Goal: Task Accomplishment & Management: Manage account settings

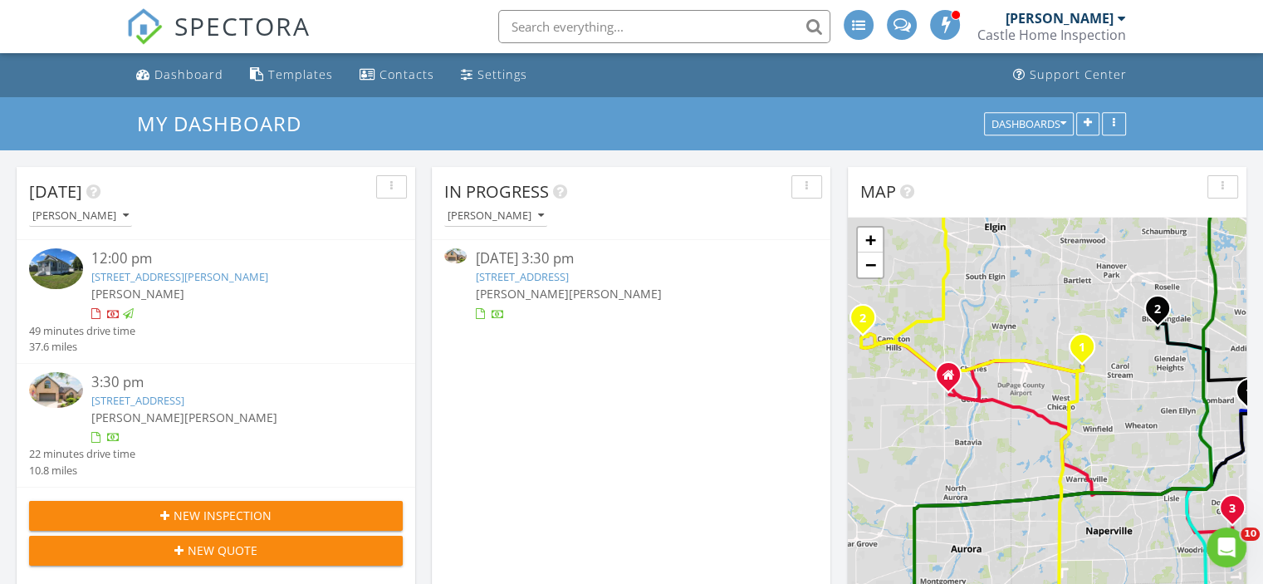
click at [542, 277] on link "217 Hillandale Dr , Bloomingdale, IL 60108" at bounding box center [521, 276] width 93 height 15
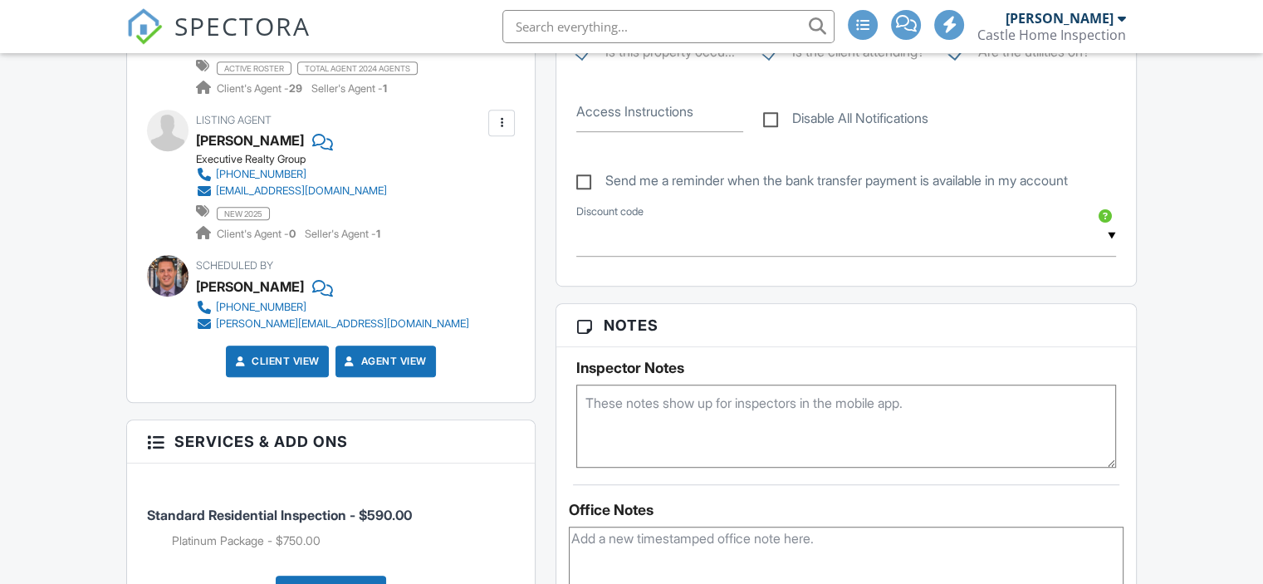
click at [670, 433] on textarea at bounding box center [846, 426] width 540 height 83
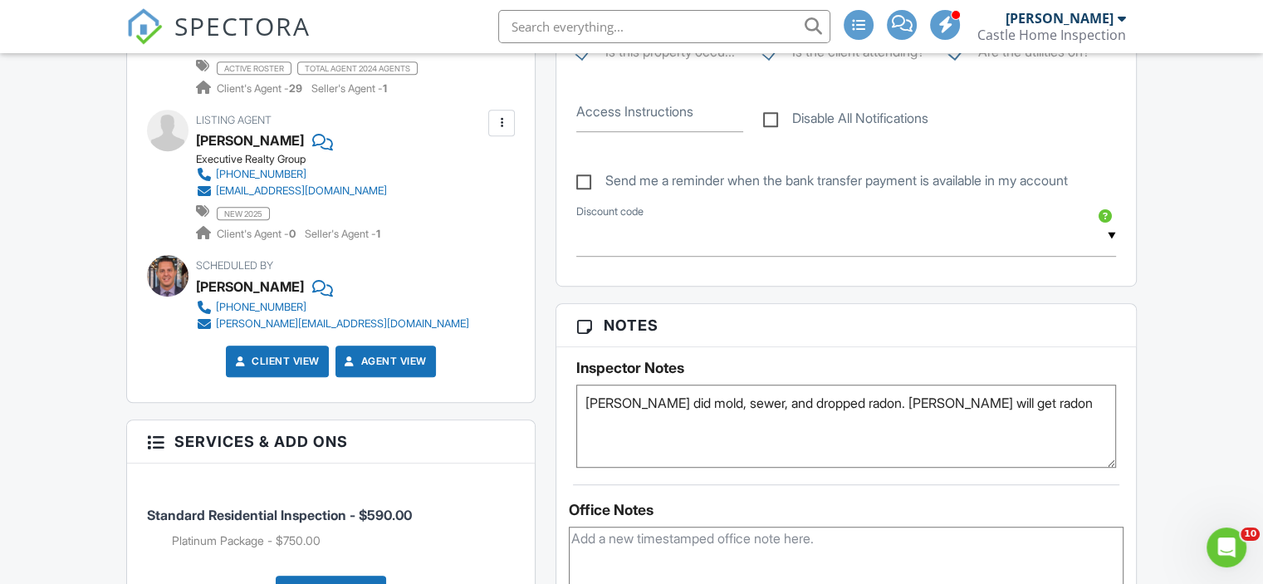
type textarea "Thomas did mold, sewer, and dropped radon. Ben will get radon"
click at [790, 318] on div "Reports Unlocked Undelete Attach New Residential Inspection Castle Residential …" at bounding box center [846, 339] width 601 height 1698
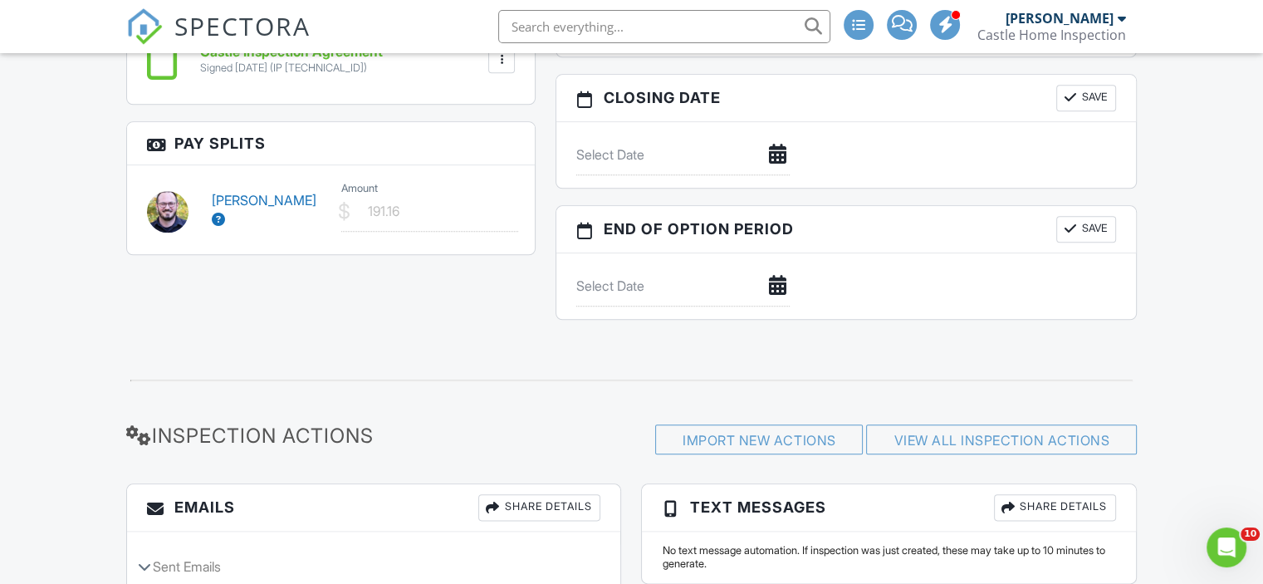
scroll to position [1827, 0]
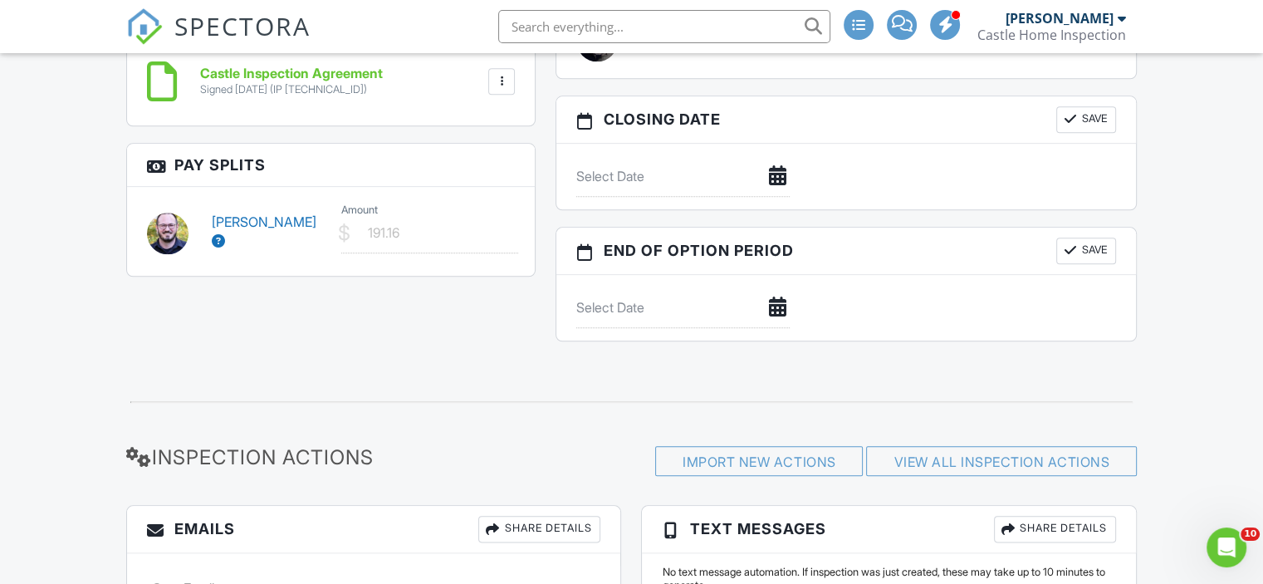
click at [319, 219] on div "[PERSON_NAME]" at bounding box center [267, 231] width 130 height 37
click at [225, 234] on icon at bounding box center [218, 240] width 13 height 13
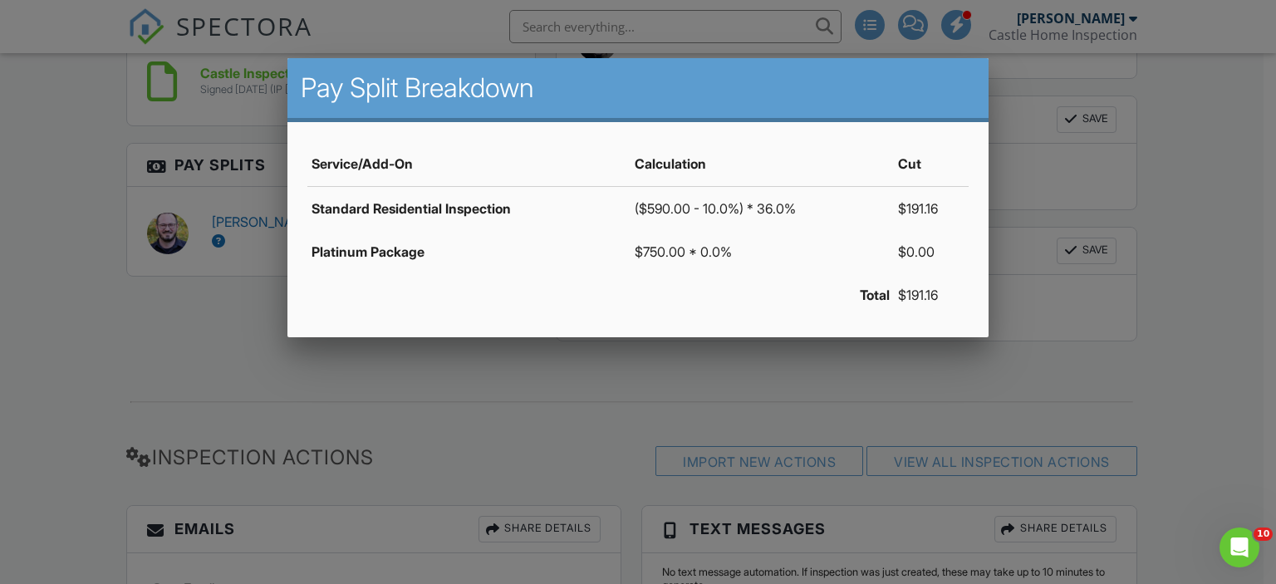
click at [472, 388] on div at bounding box center [638, 282] width 1276 height 730
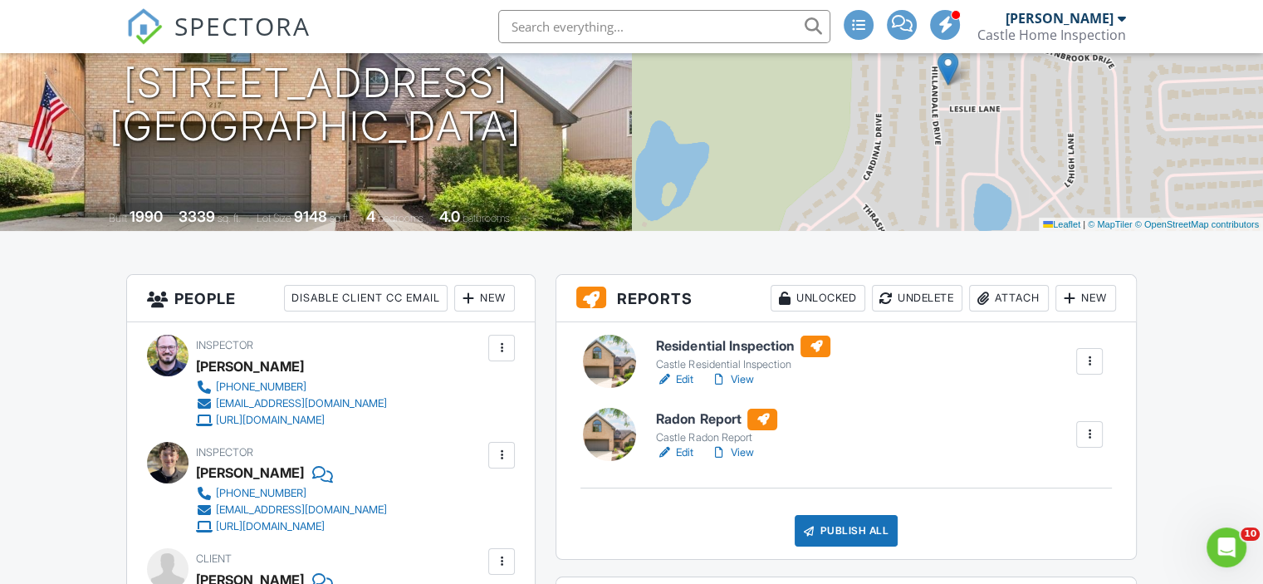
scroll to position [249, 0]
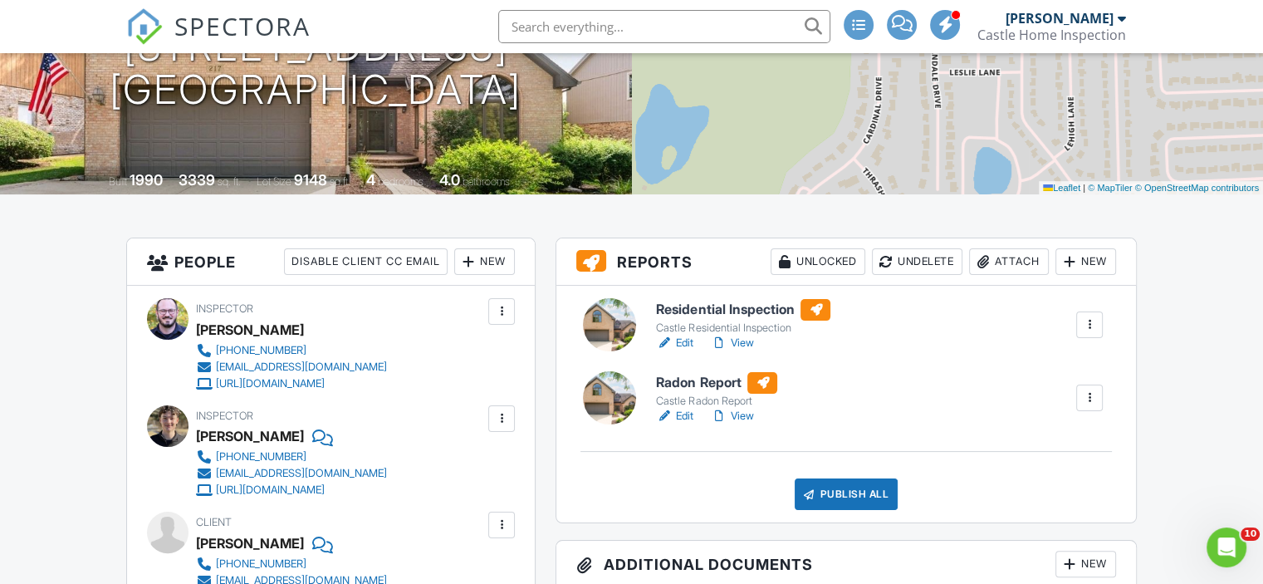
click at [683, 309] on h6 "Residential Inspection" at bounding box center [743, 310] width 174 height 22
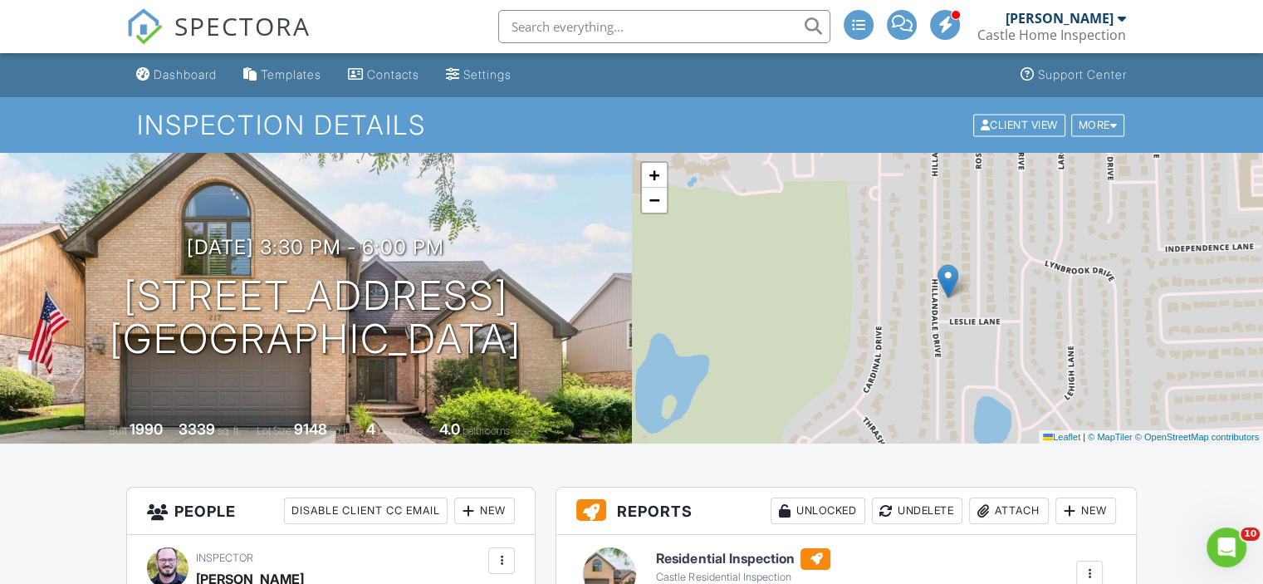
click at [169, 53] on div "SPECTORA" at bounding box center [218, 26] width 184 height 53
click at [174, 63] on link "Dashboard" at bounding box center [177, 75] width 94 height 31
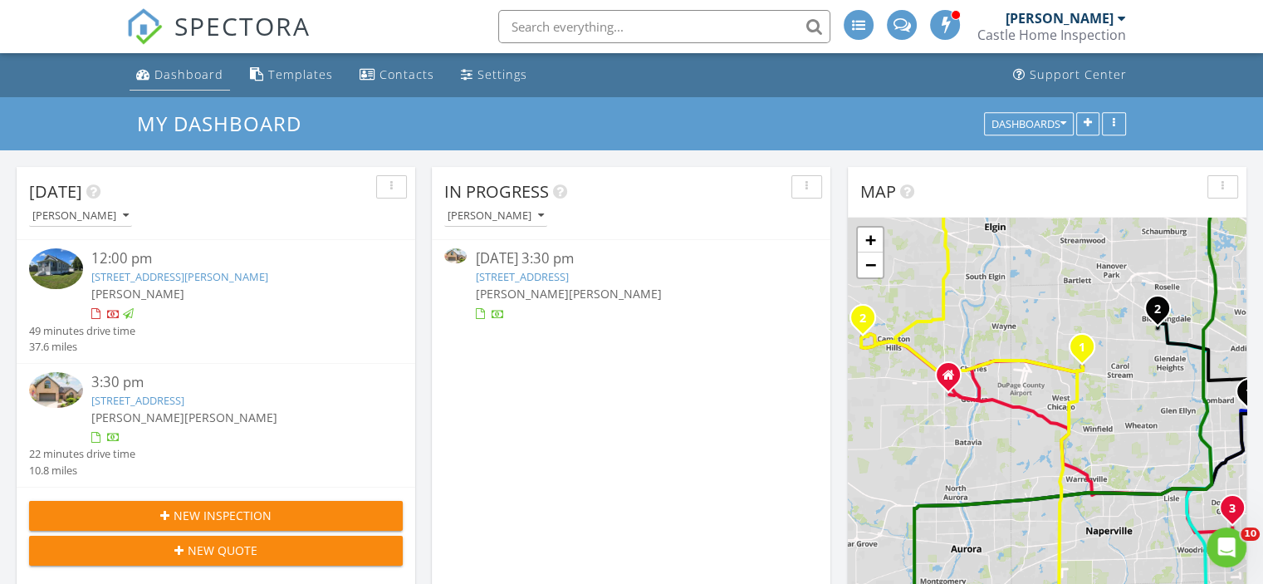
click at [179, 73] on div "Dashboard" at bounding box center [188, 74] width 69 height 16
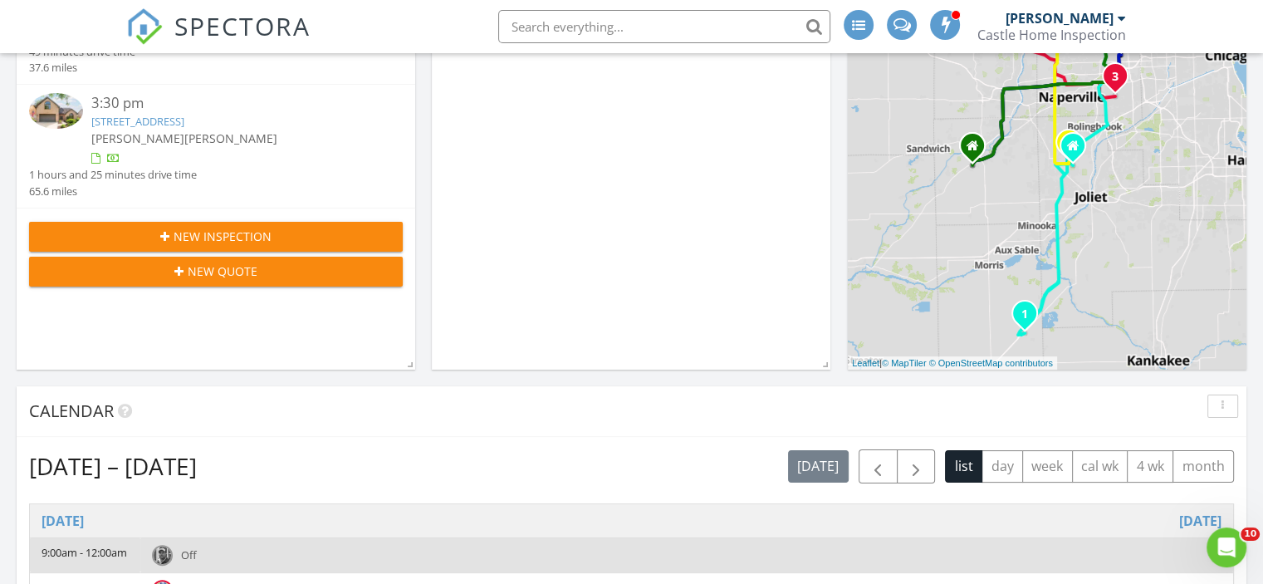
scroll to position [332, 0]
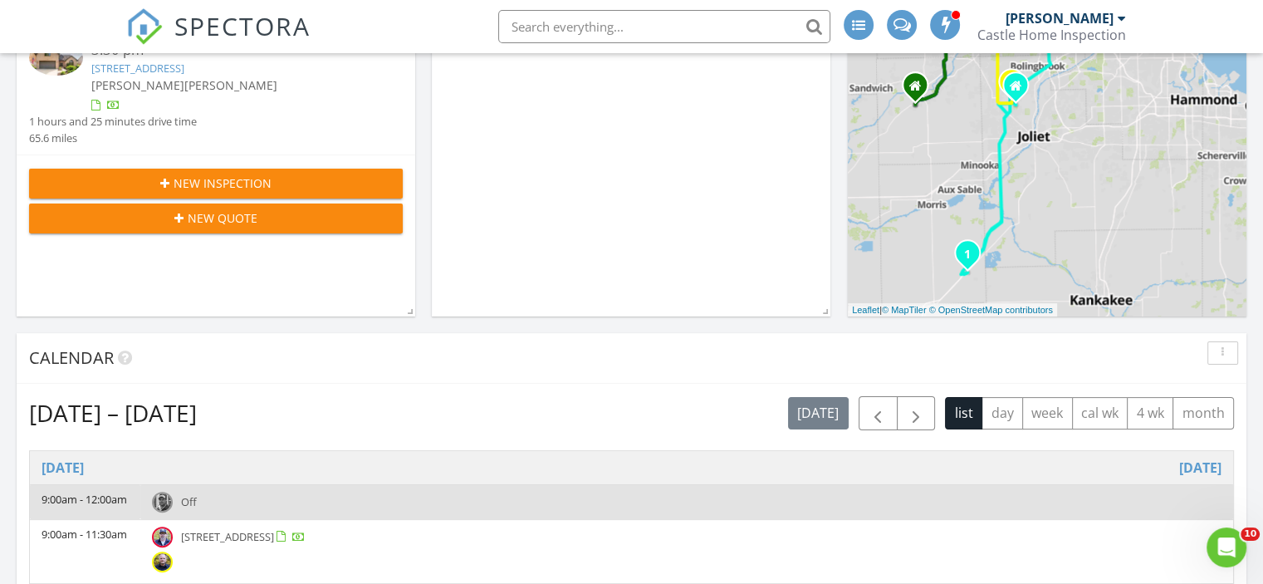
drag, startPoint x: 1140, startPoint y: 174, endPoint x: 1080, endPoint y: 172, distance: 60.7
click at [1080, 172] on div "1 1 2 3 1 2 3 1 2 1 2 1 + − IL 71, [PERSON_NAME][GEOGRAPHIC_DATA] 64.9 km, 1 h …" at bounding box center [1047, 100] width 399 height 431
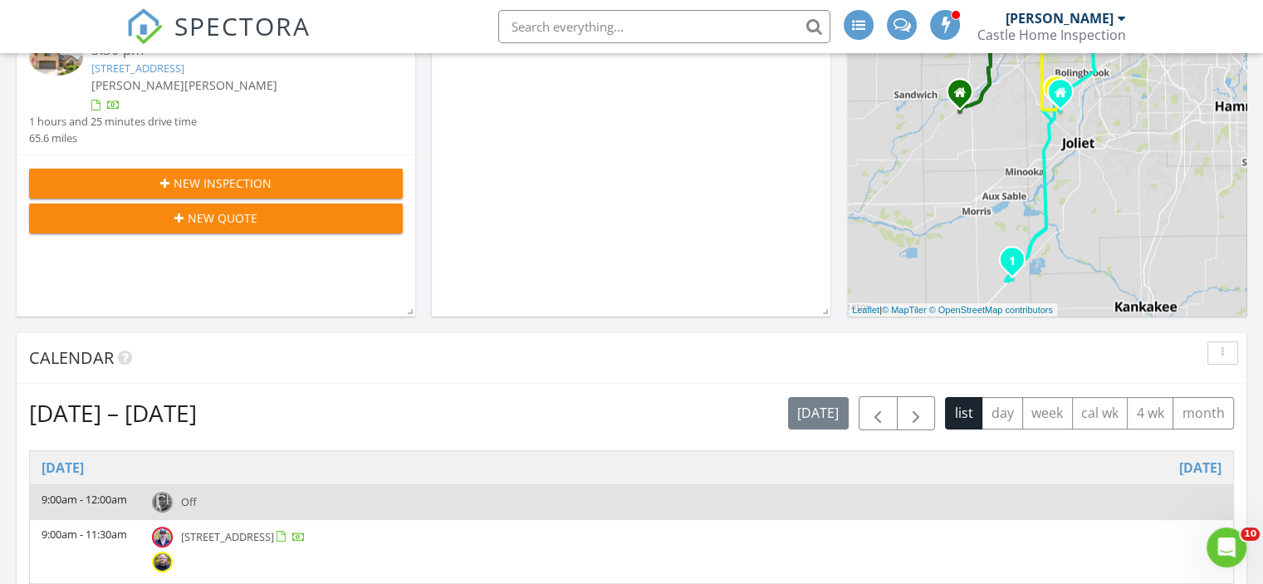
drag, startPoint x: 930, startPoint y: 248, endPoint x: 977, endPoint y: 256, distance: 47.1
click at [977, 256] on div "1 1 2 3 1 2 3 1 2 1 2 1 + − IL 71, [PERSON_NAME][GEOGRAPHIC_DATA] 64.9 km, 1 h …" at bounding box center [1047, 100] width 399 height 431
click at [988, 249] on div "1 1 2 3 1 2 3 1 2 1 2 1 + − IL 71, [PERSON_NAME][GEOGRAPHIC_DATA] 64.9 km, 1 h …" at bounding box center [1047, 100] width 399 height 431
